Goal: Task Accomplishment & Management: Manage account settings

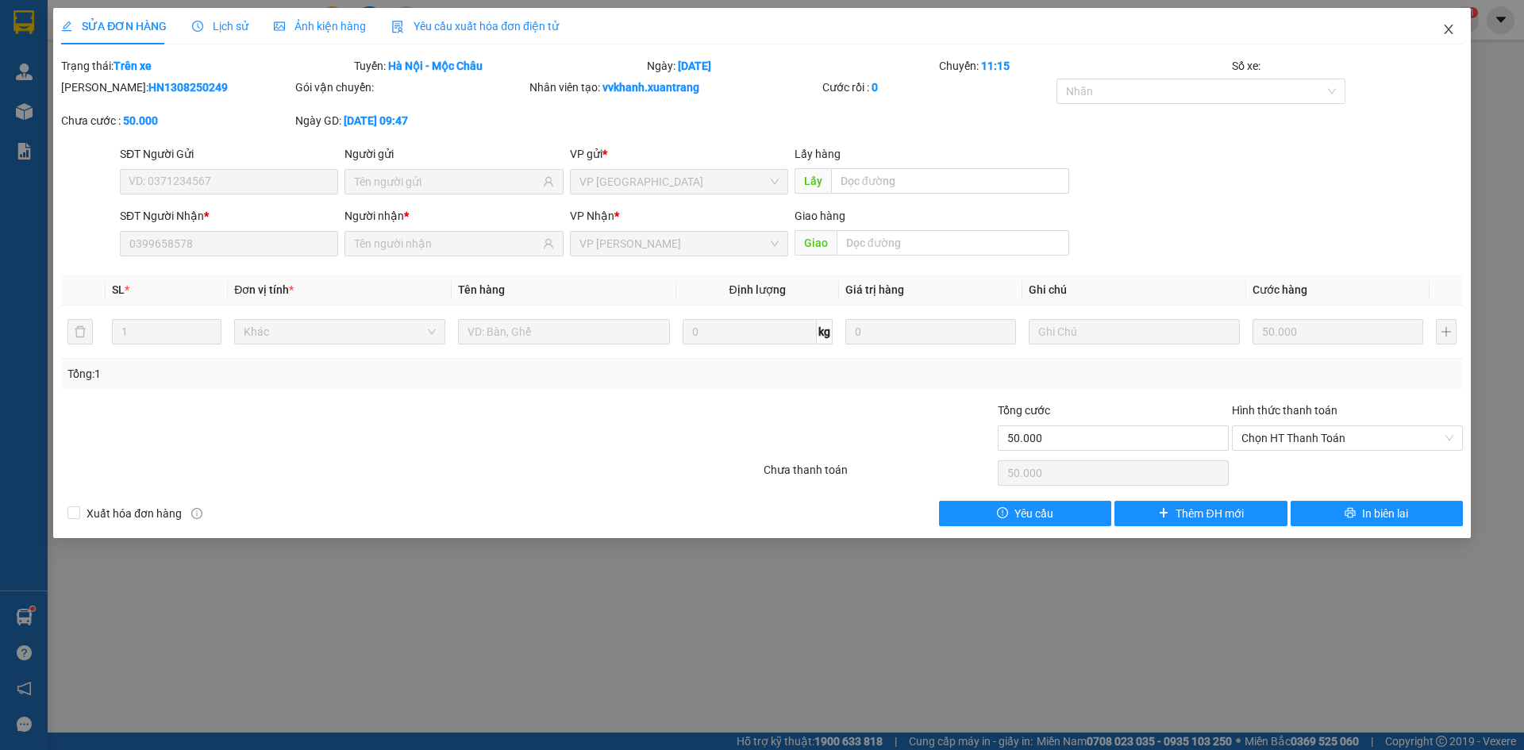
drag, startPoint x: 1449, startPoint y: 40, endPoint x: 1419, endPoint y: 43, distance: 30.3
click at [1449, 39] on span "Close" at bounding box center [1448, 30] width 44 height 44
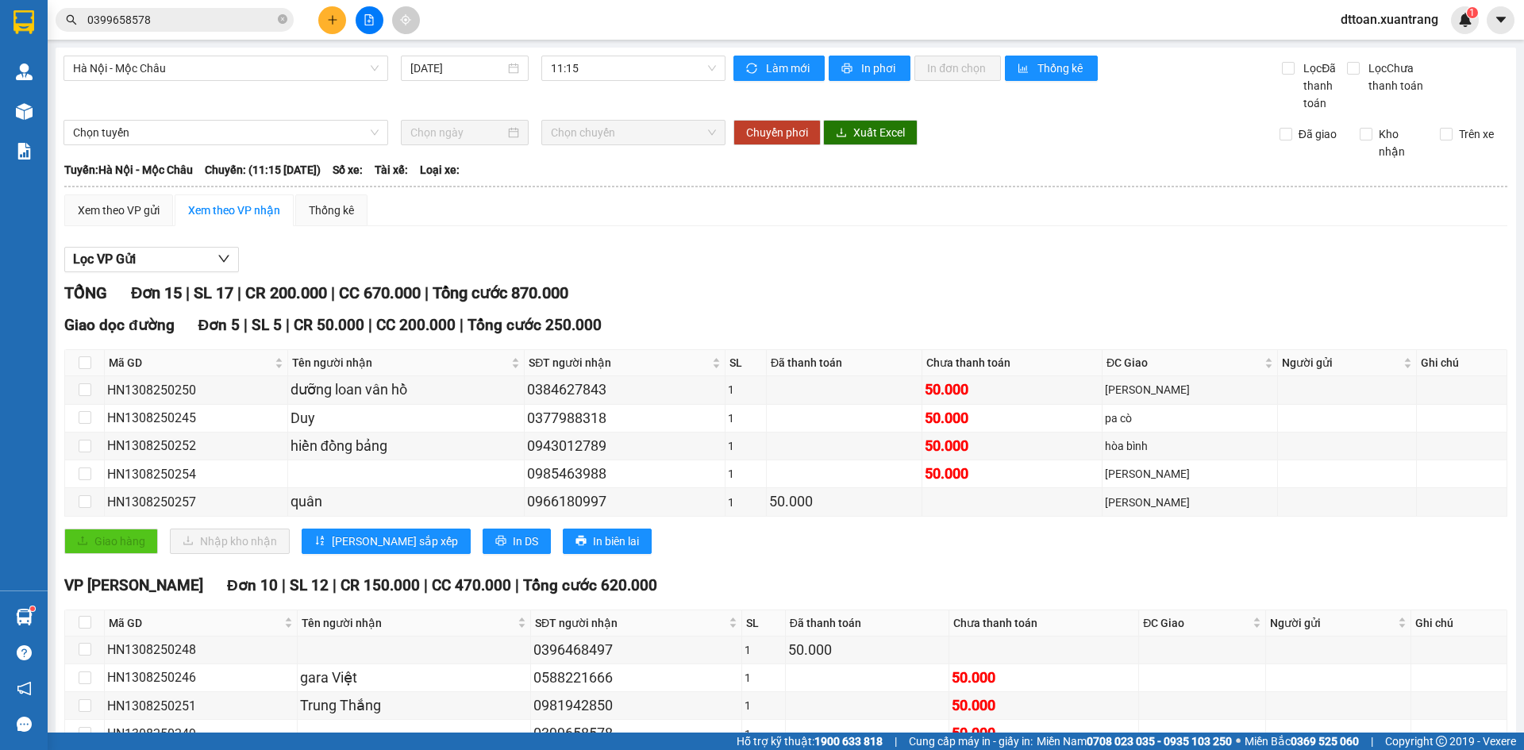
click at [289, 18] on span "0399658578" at bounding box center [175, 20] width 238 height 24
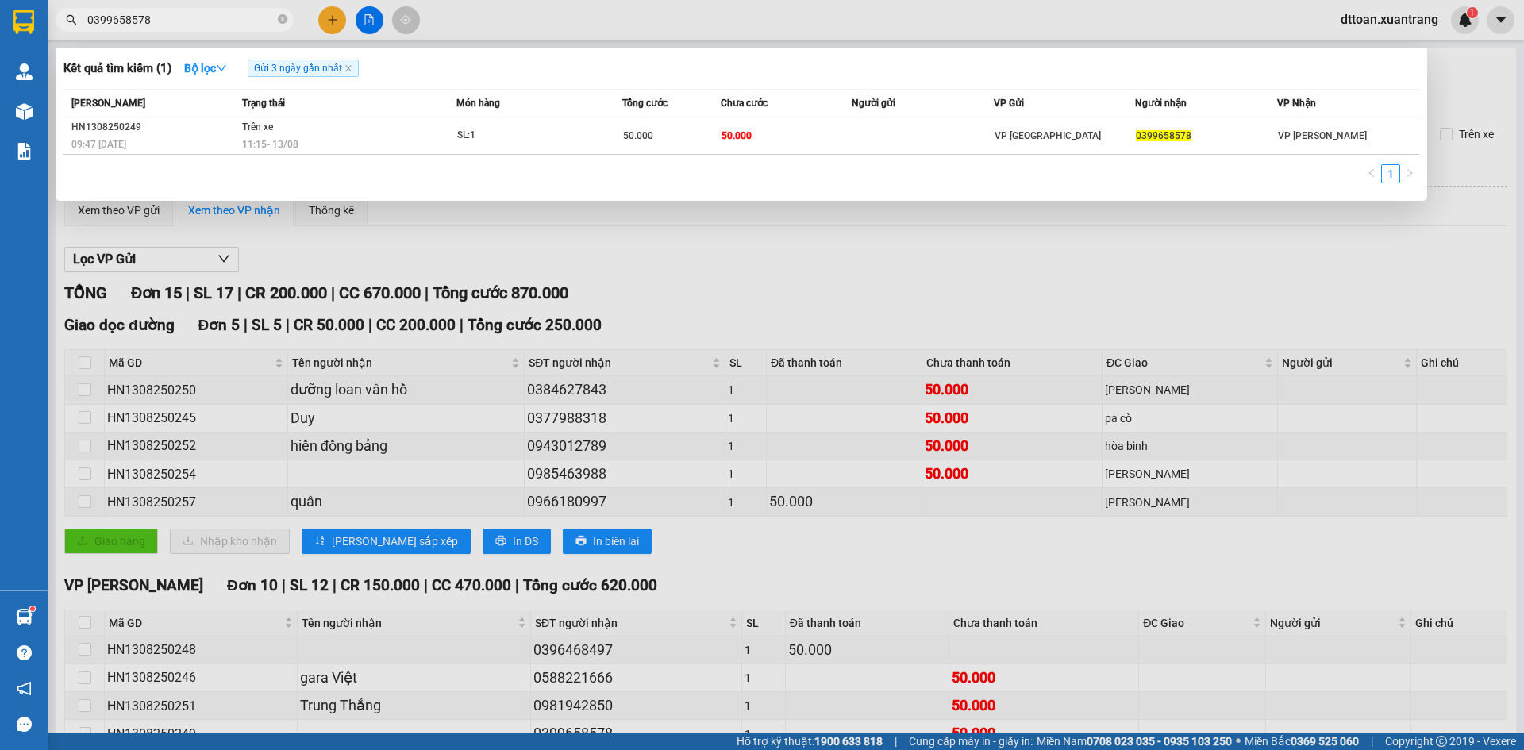
click at [373, 18] on div at bounding box center [762, 375] width 1524 height 750
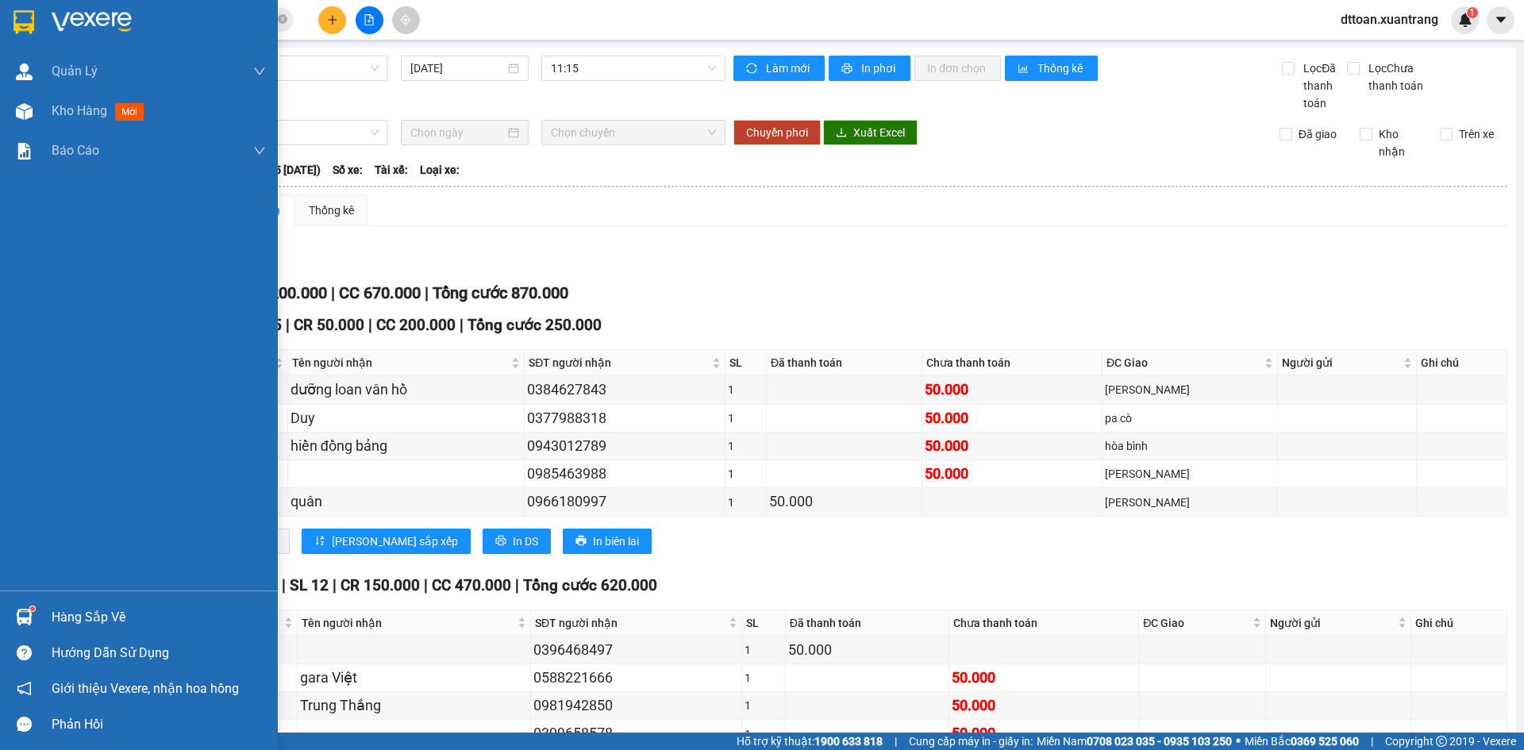
click at [37, 25] on div at bounding box center [24, 22] width 28 height 28
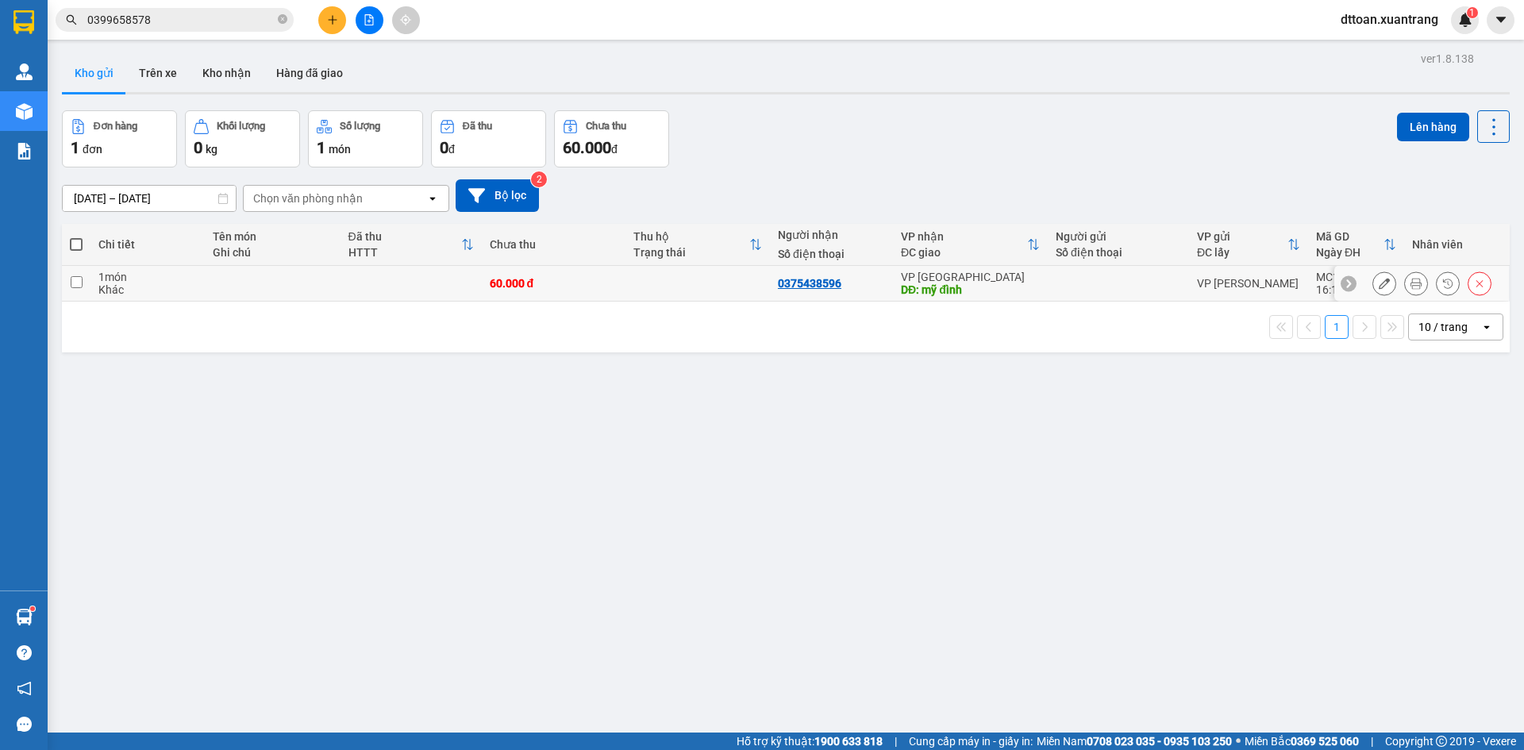
click at [1410, 286] on icon at bounding box center [1415, 283] width 11 height 11
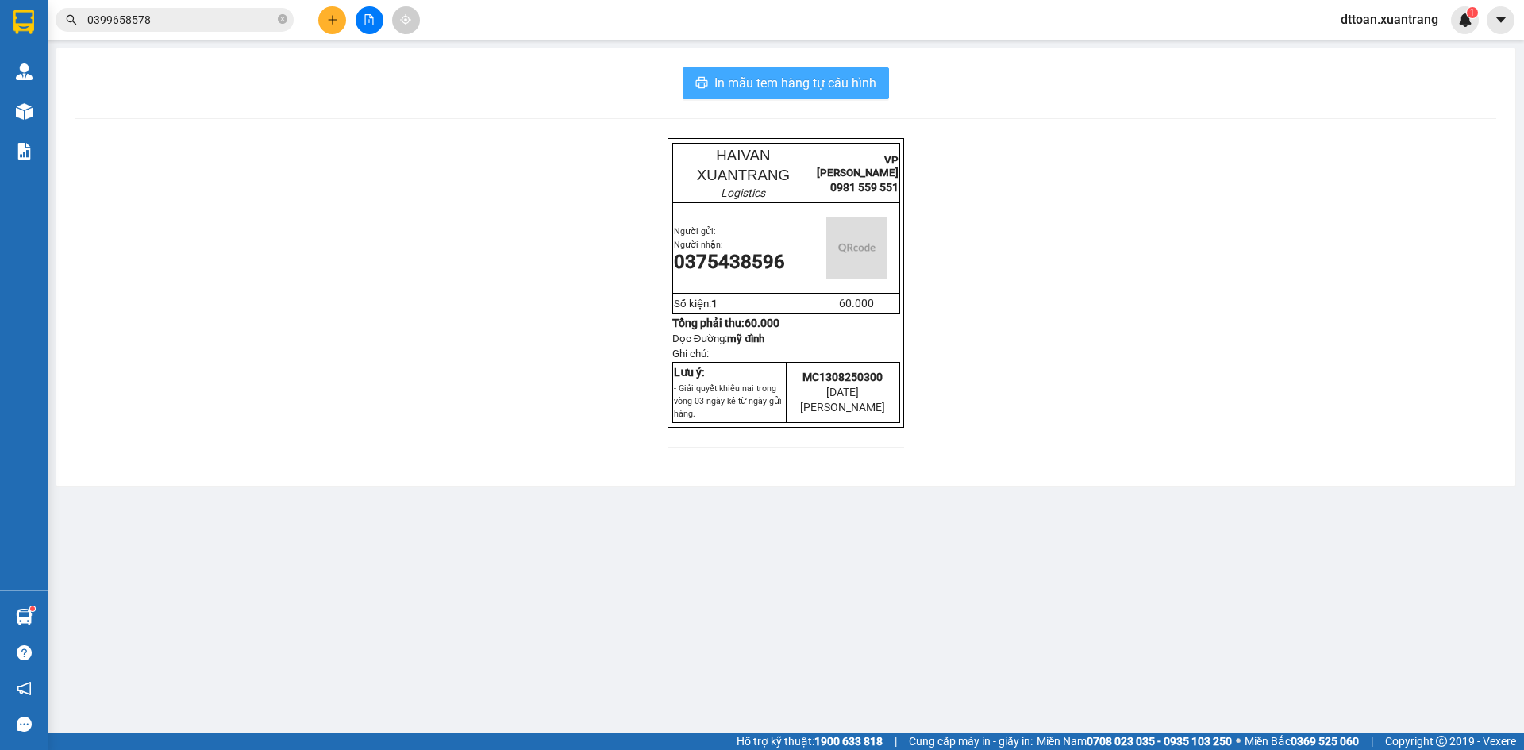
click at [826, 89] on span "In mẫu tem hàng tự cấu hình" at bounding box center [795, 83] width 162 height 20
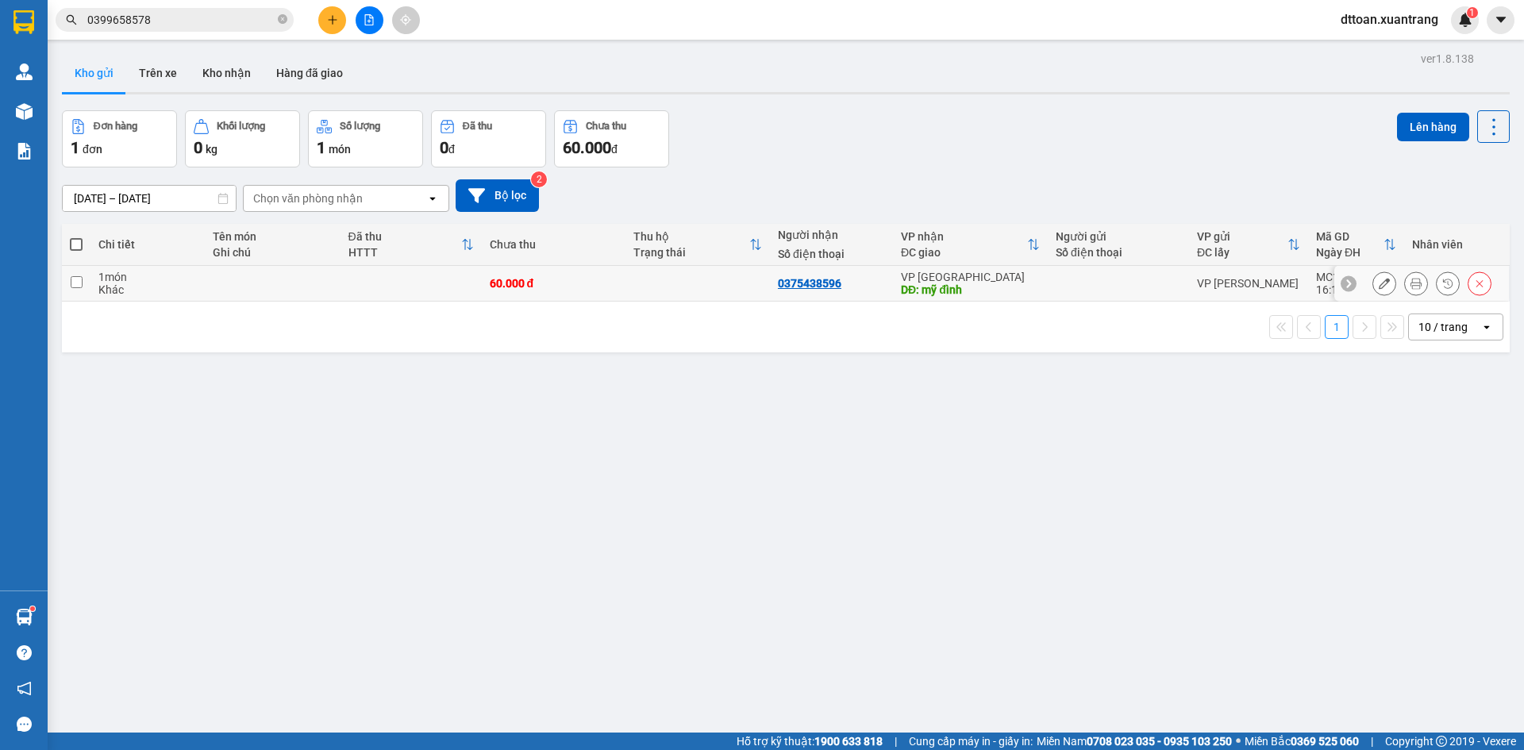
click at [667, 283] on td at bounding box center [697, 284] width 144 height 36
checkbox input "true"
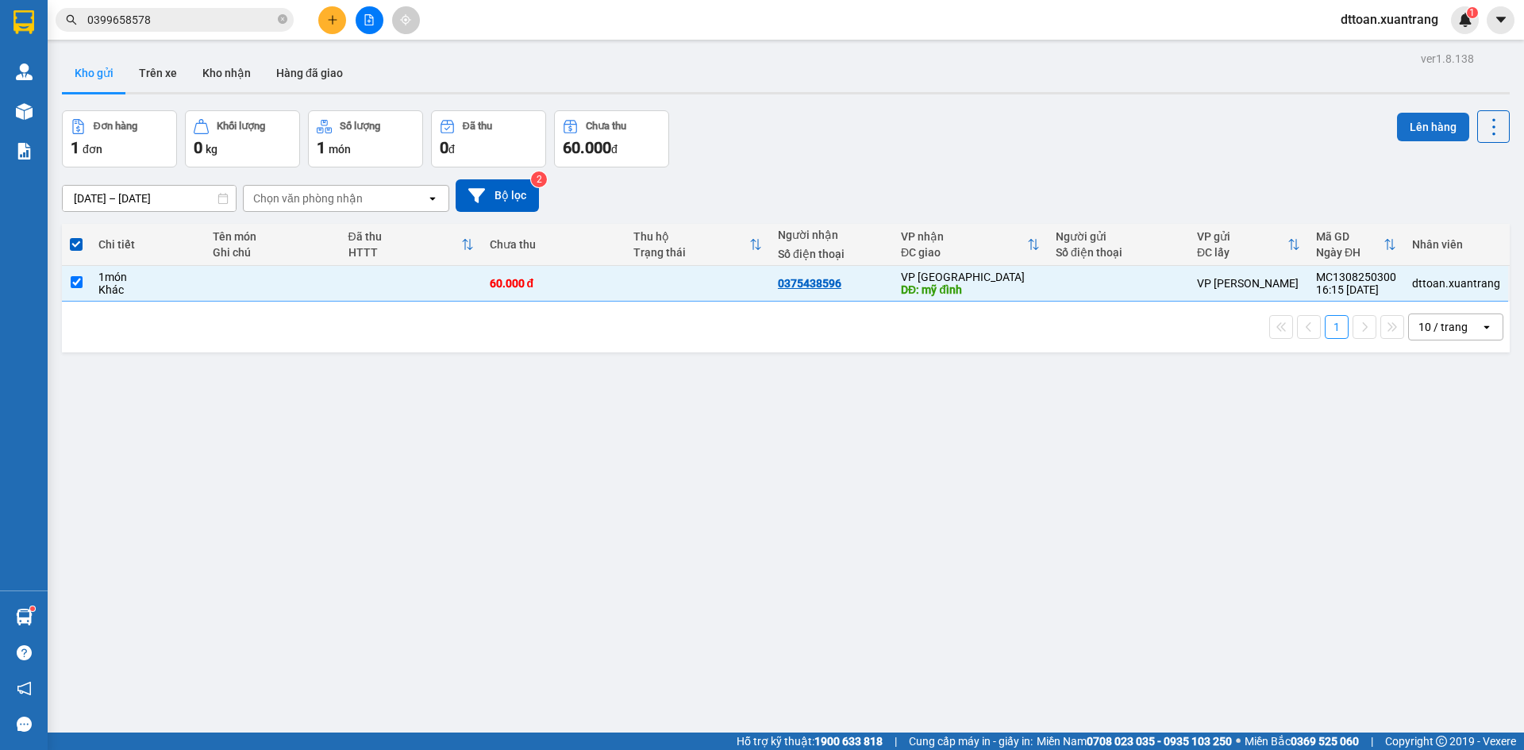
click at [1402, 121] on button "Lên hàng" at bounding box center [1433, 127] width 72 height 29
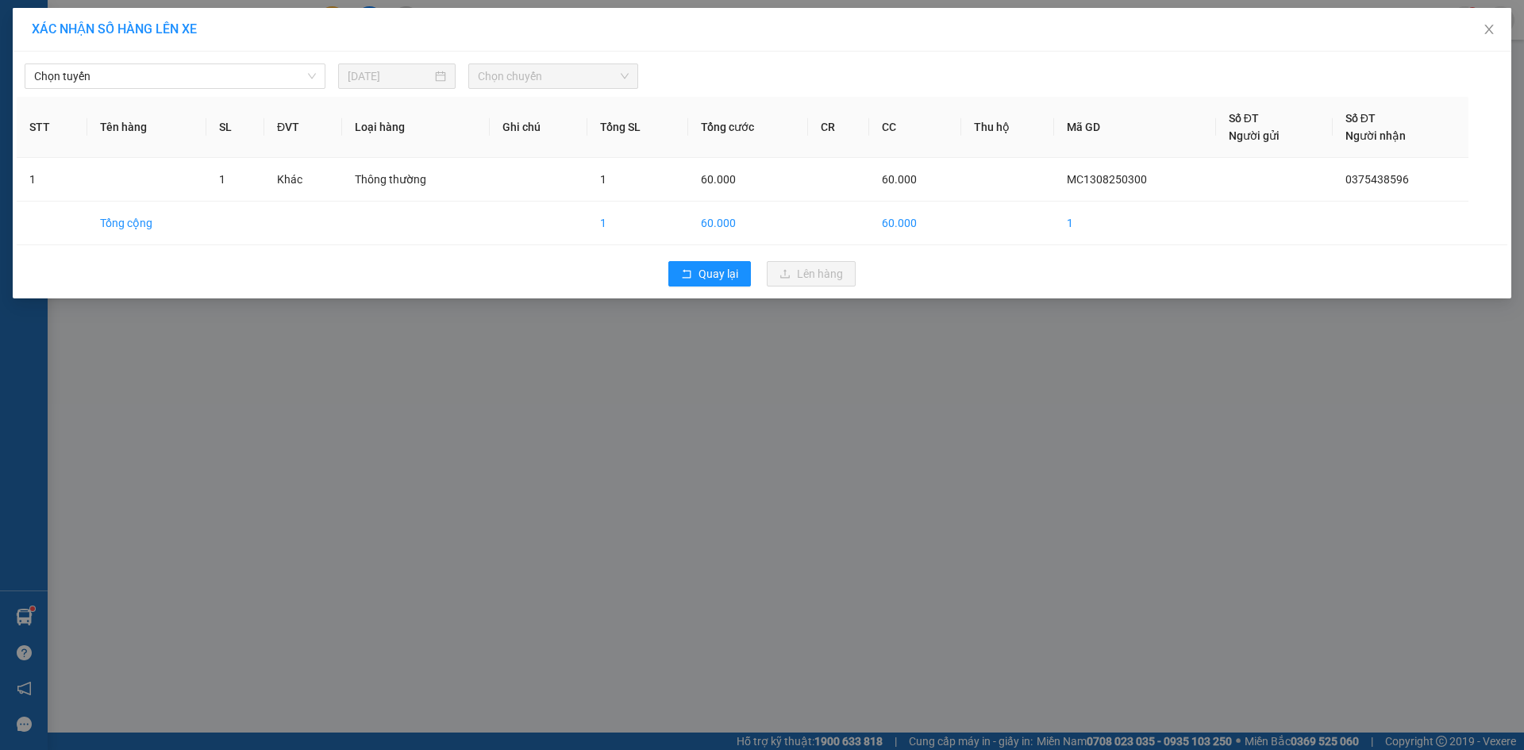
click at [181, 57] on div "Chọn tuyến [DATE] Chọn chuyến" at bounding box center [762, 72] width 1490 height 33
click at [190, 71] on span "Chọn tuyến" at bounding box center [175, 76] width 282 height 24
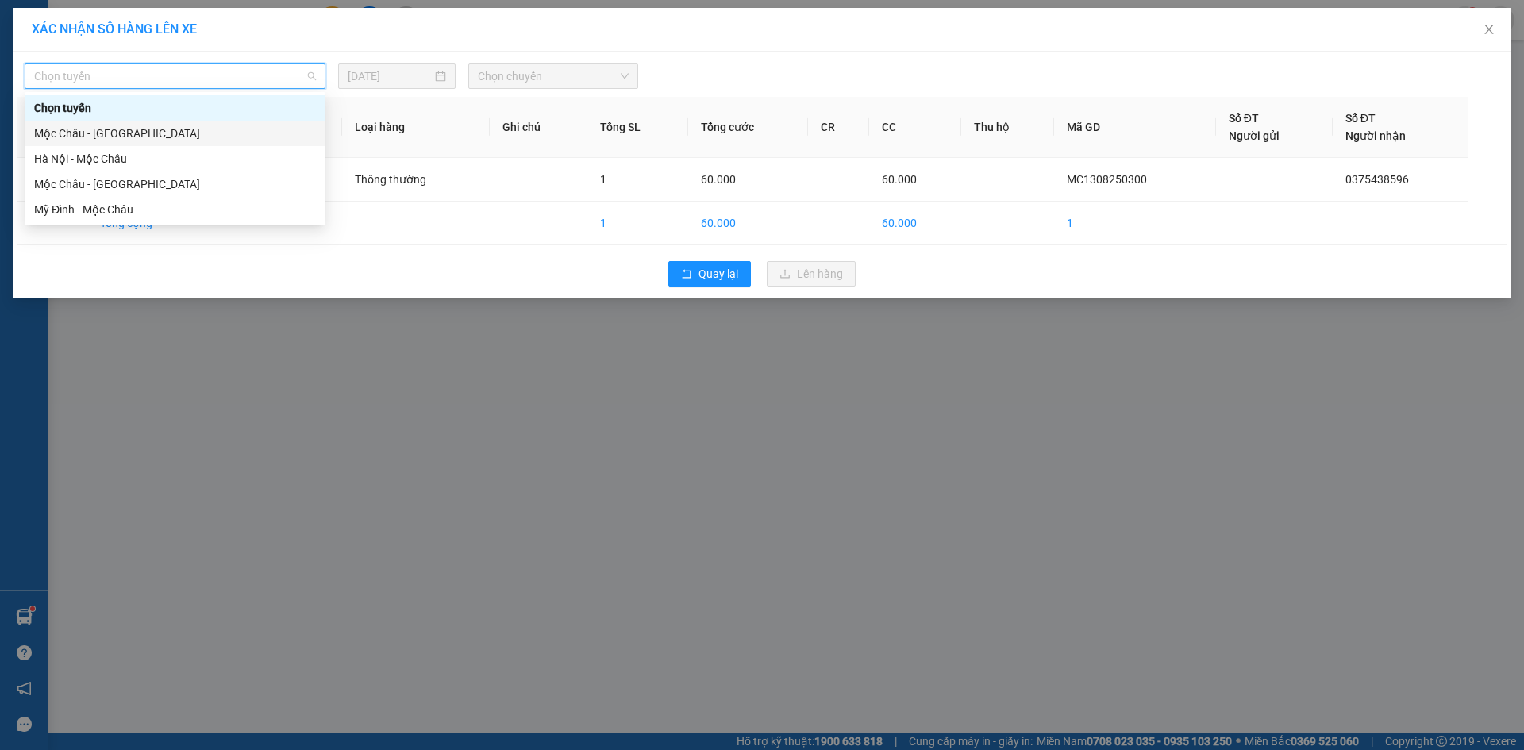
click at [172, 133] on div "Mộc Châu - [GEOGRAPHIC_DATA]" at bounding box center [175, 133] width 282 height 17
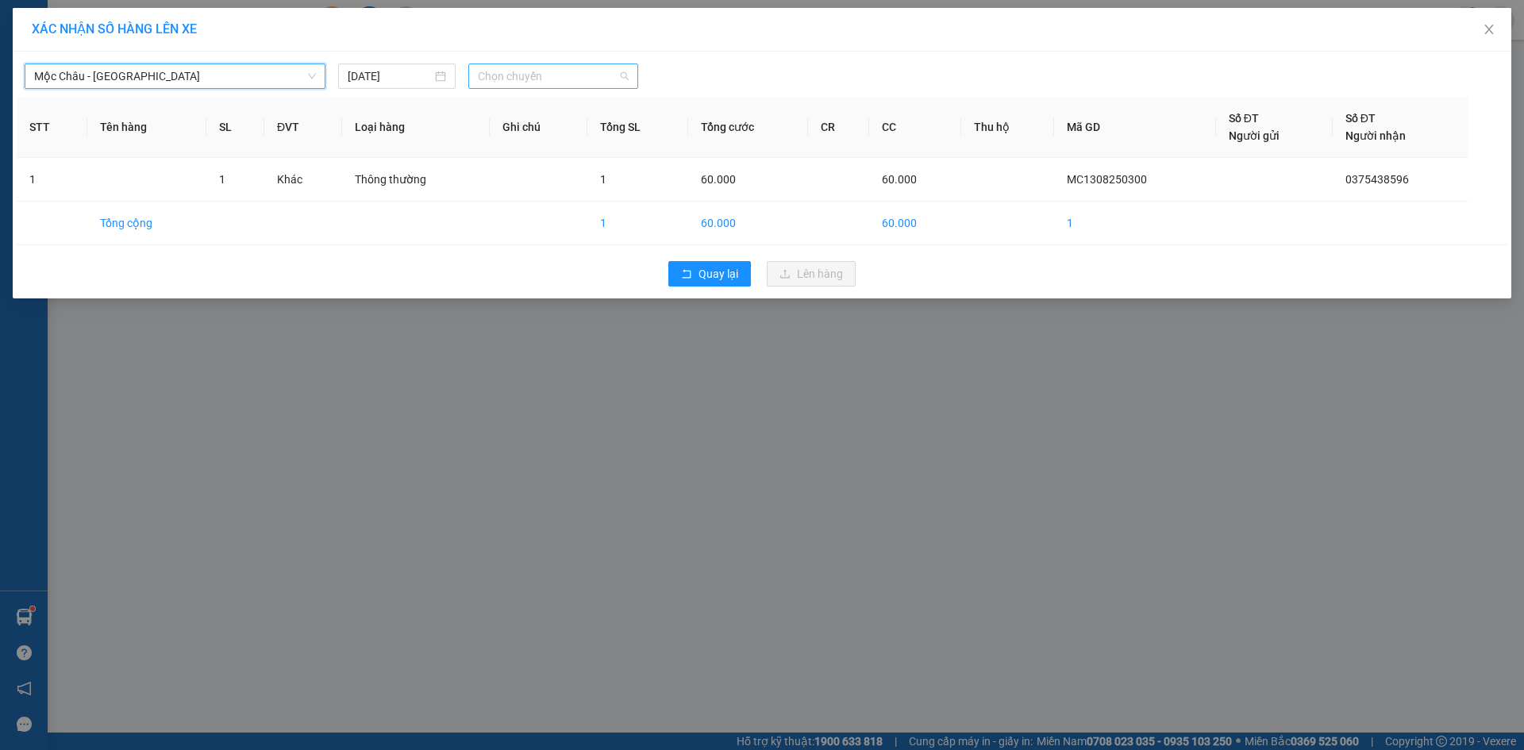
click at [483, 77] on span "Chọn chuyến" at bounding box center [553, 76] width 151 height 24
click at [508, 220] on div "17:00" at bounding box center [539, 209] width 143 height 25
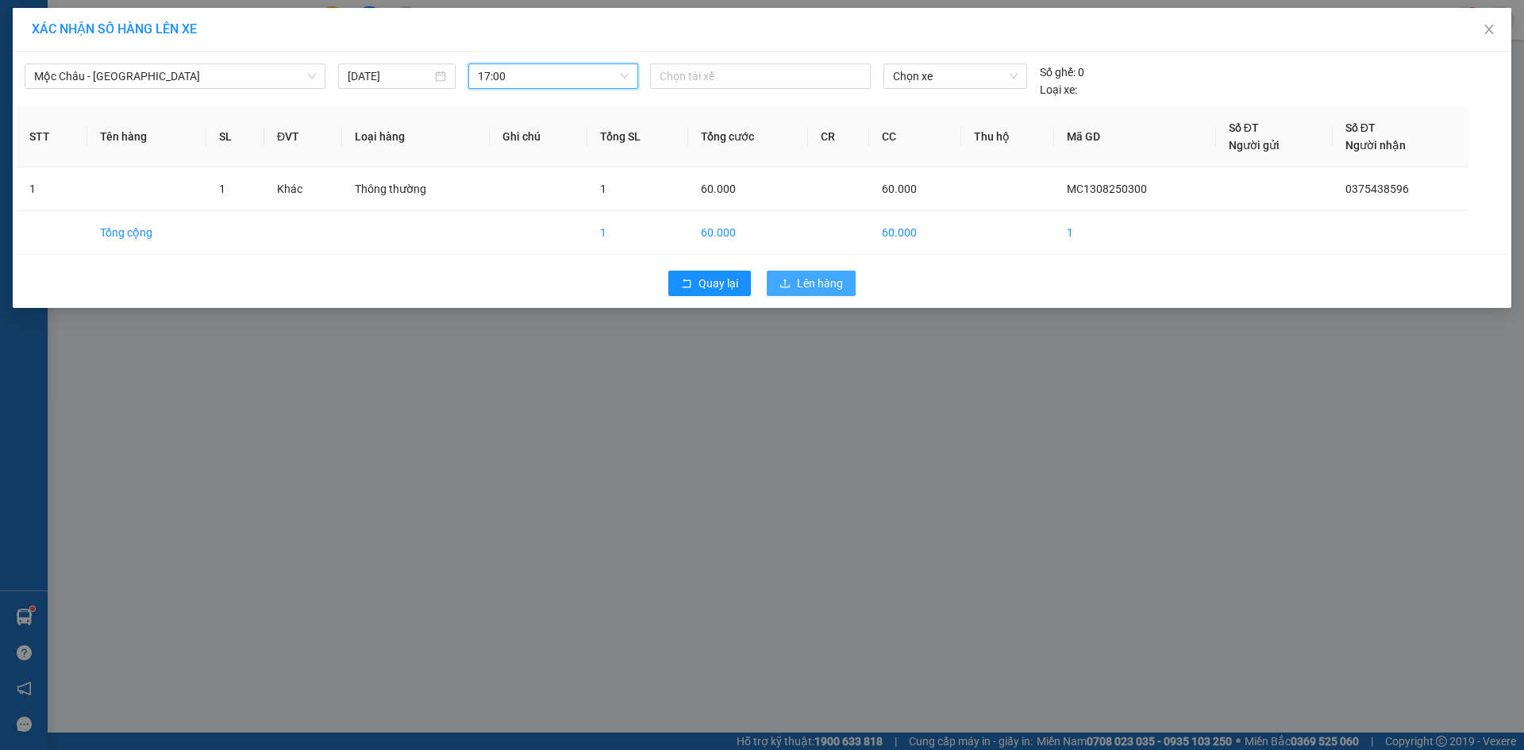
click at [809, 279] on span "Lên hàng" at bounding box center [820, 283] width 46 height 17
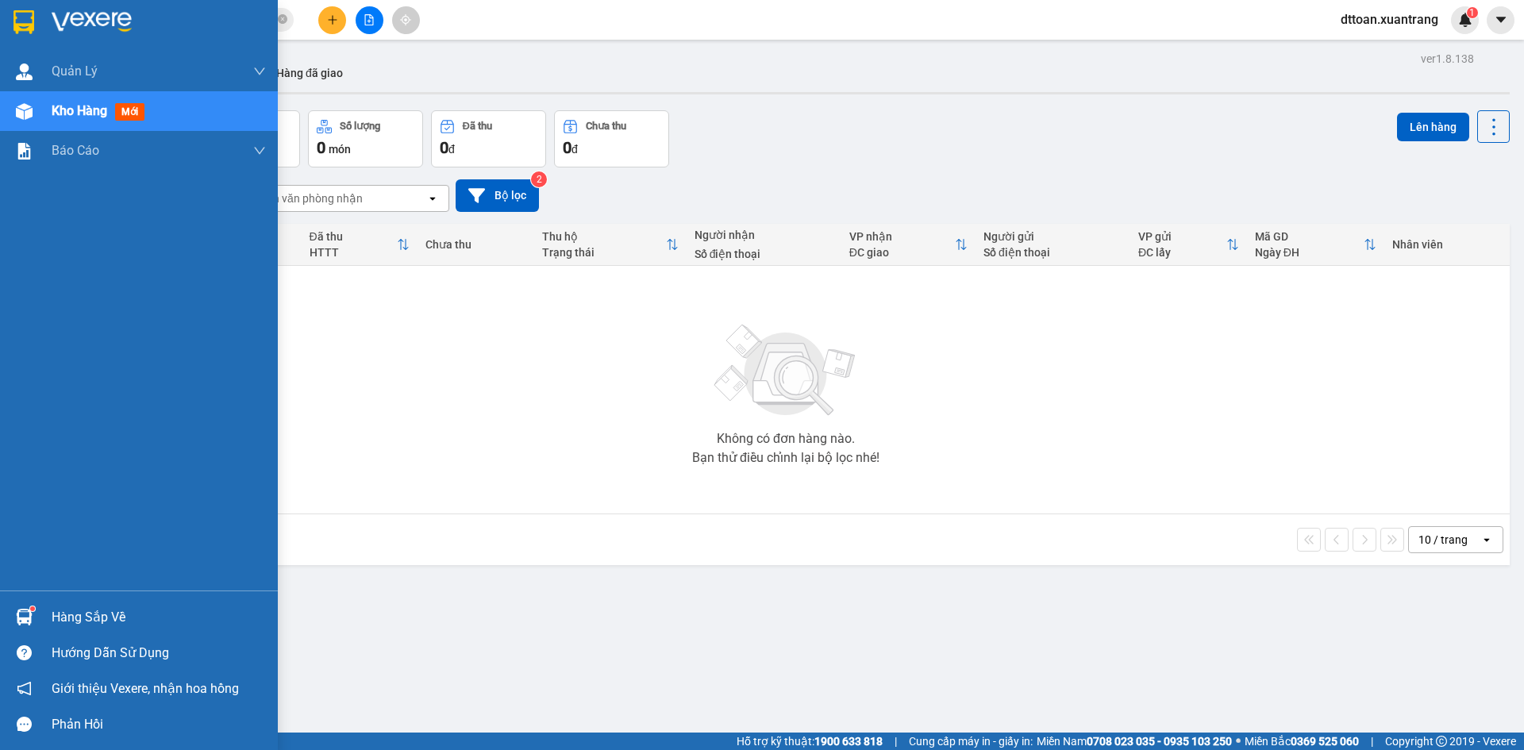
click at [68, 19] on img at bounding box center [92, 22] width 80 height 24
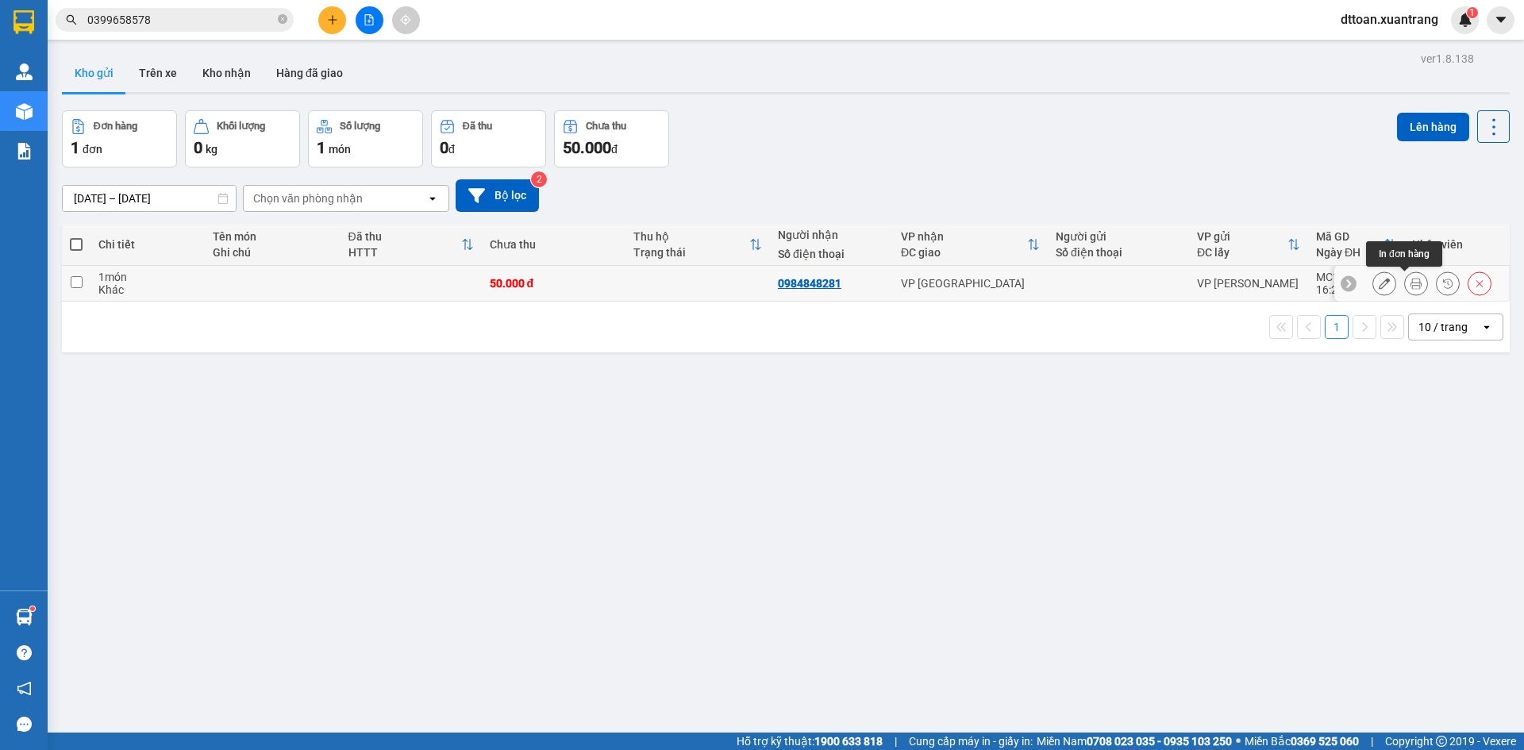
click at [1410, 287] on icon at bounding box center [1415, 283] width 11 height 11
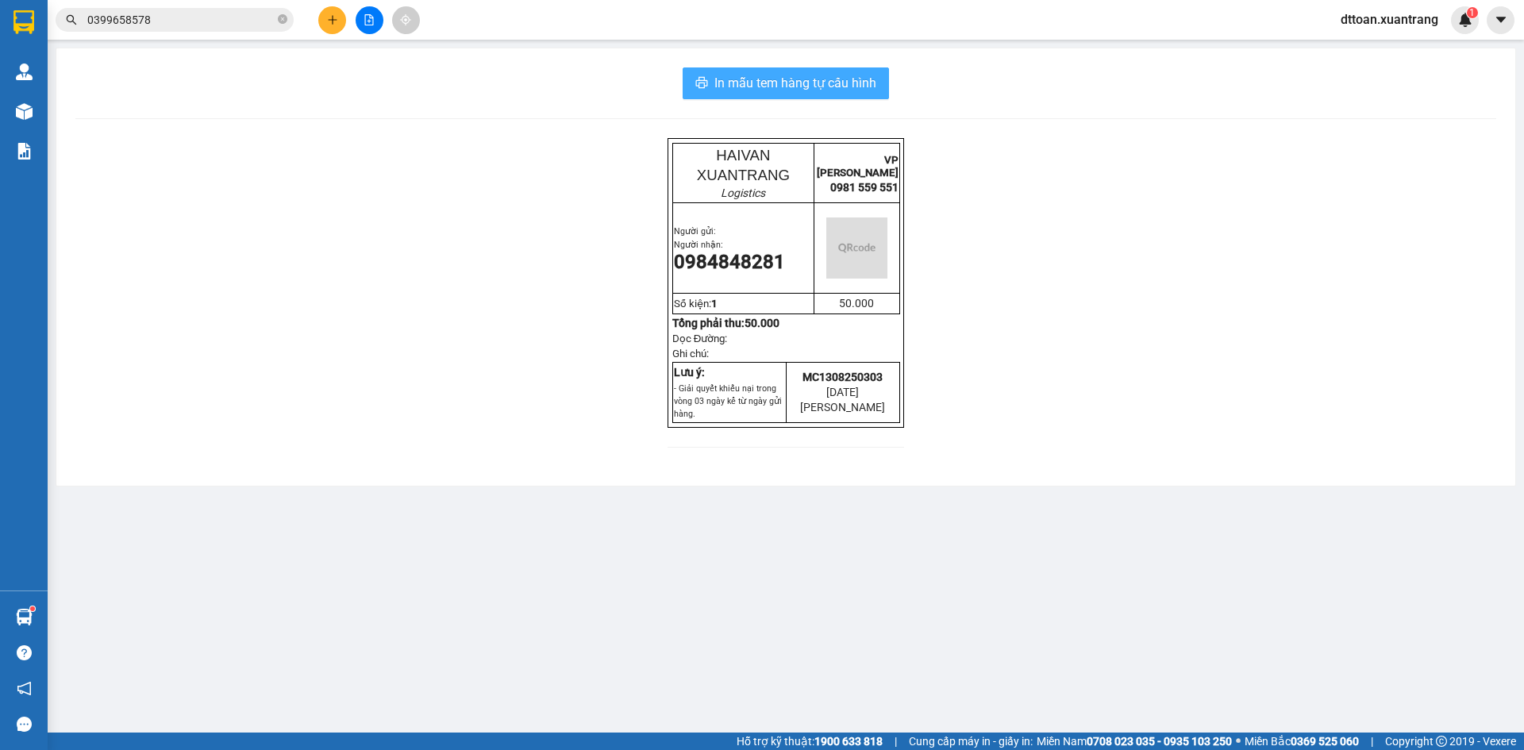
click at [832, 83] on span "In mẫu tem hàng tự cấu hình" at bounding box center [795, 83] width 162 height 20
